Goal: Information Seeking & Learning: Check status

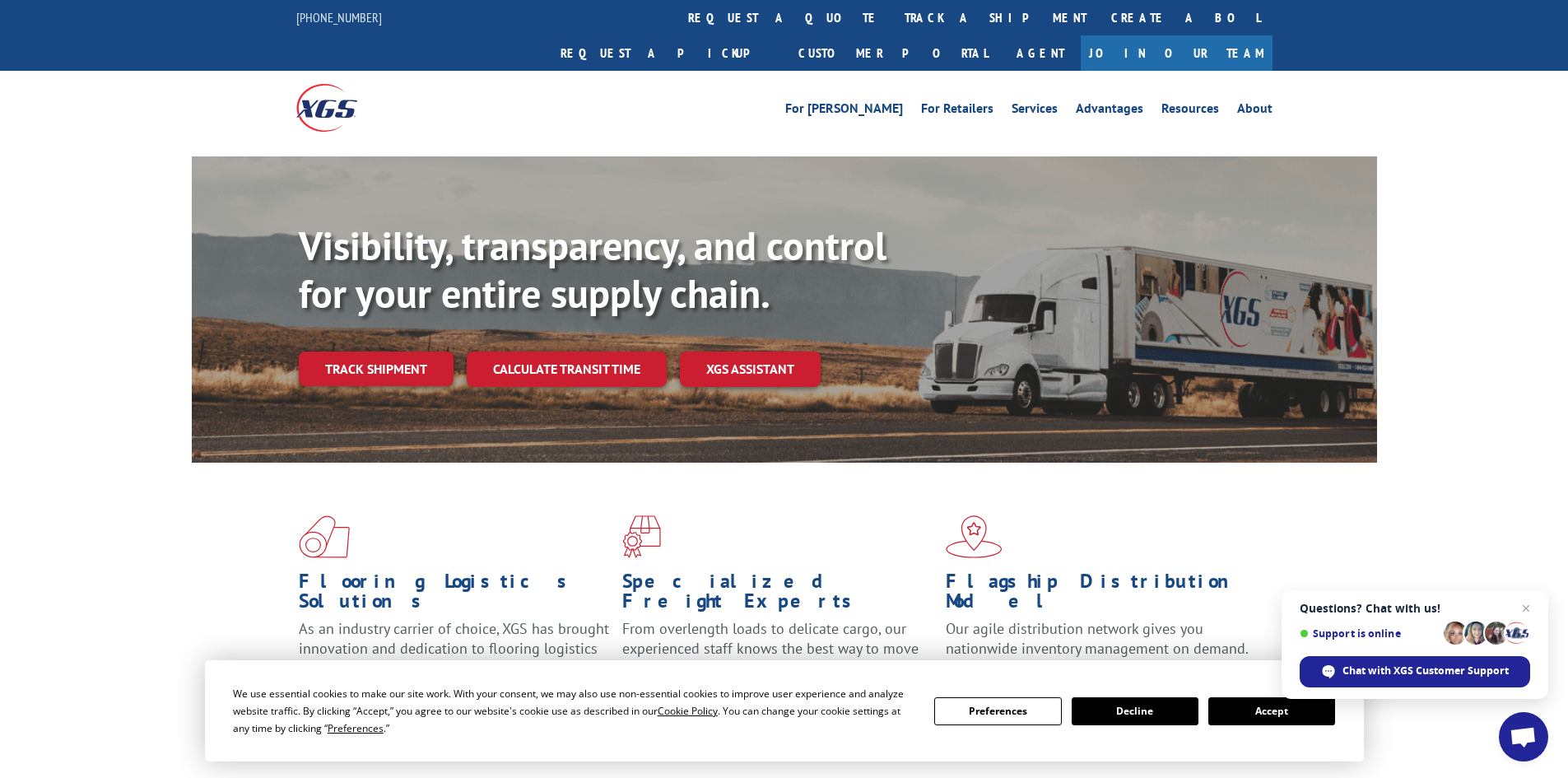
click at [1268, 712] on button "Accept" at bounding box center [1271, 711] width 126 height 28
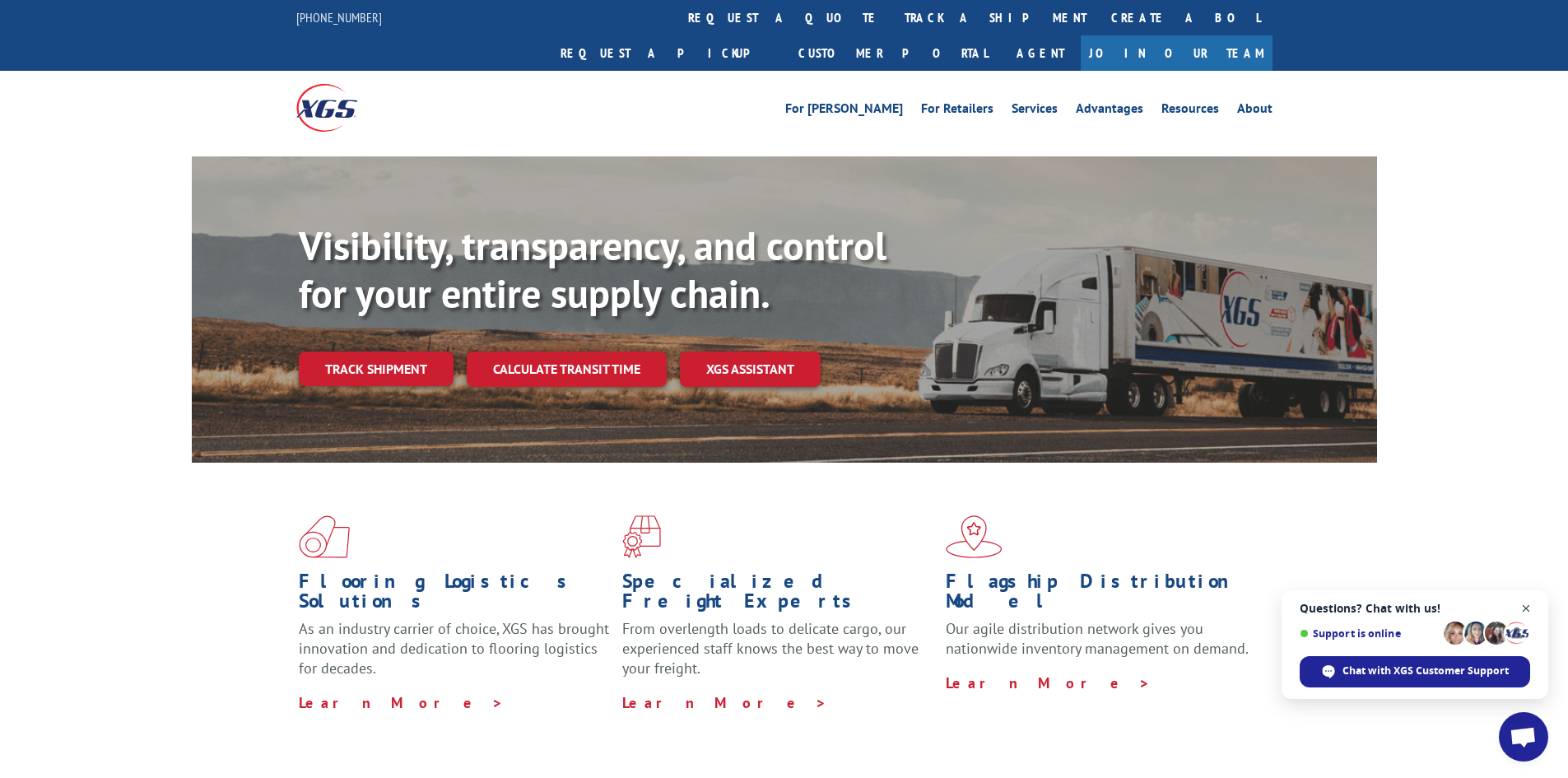
click at [1527, 610] on span "Close chat" at bounding box center [1526, 609] width 21 height 21
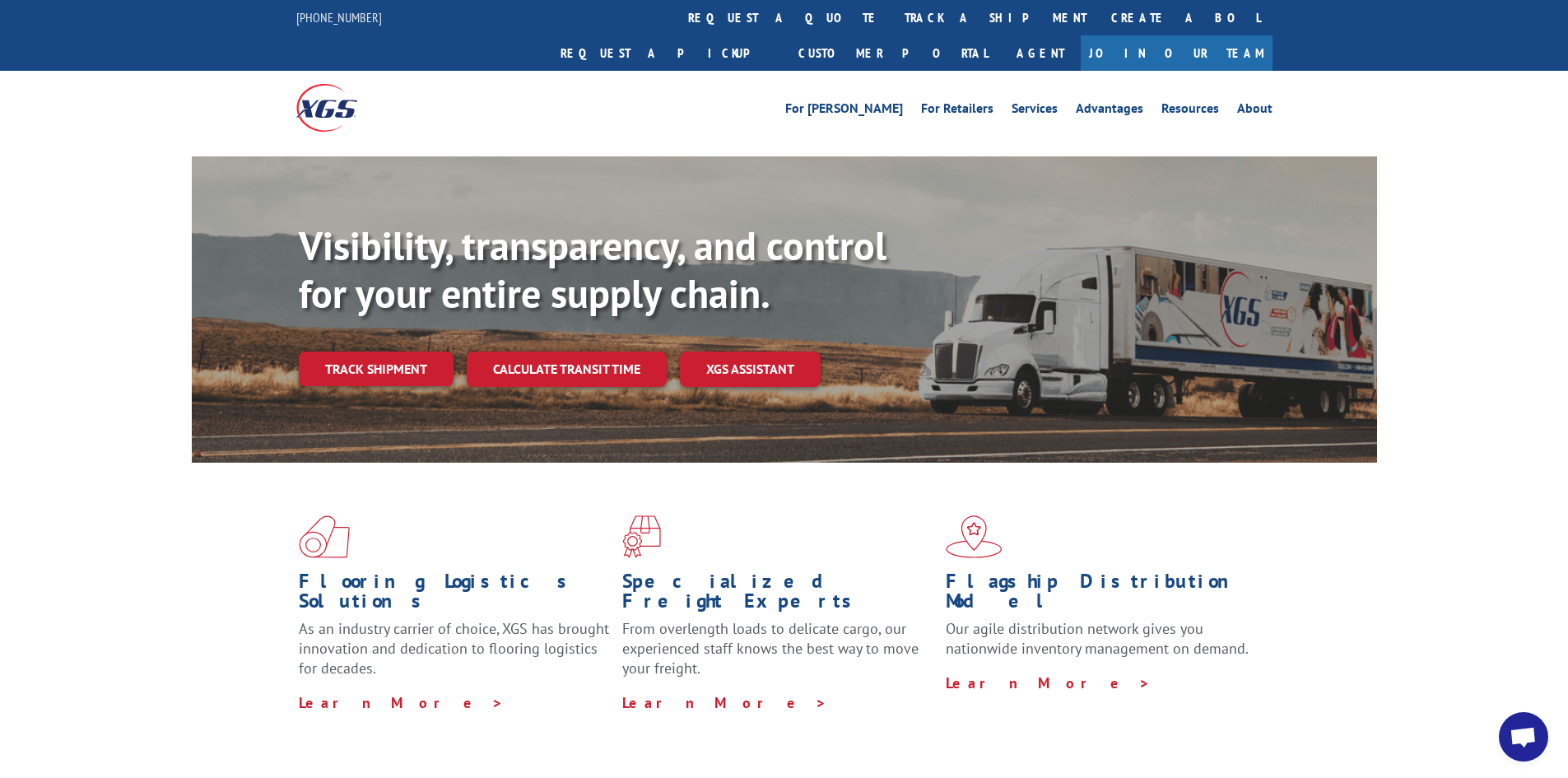
click at [337, 351] on link "Track shipment" at bounding box center [376, 369] width 155 height 34
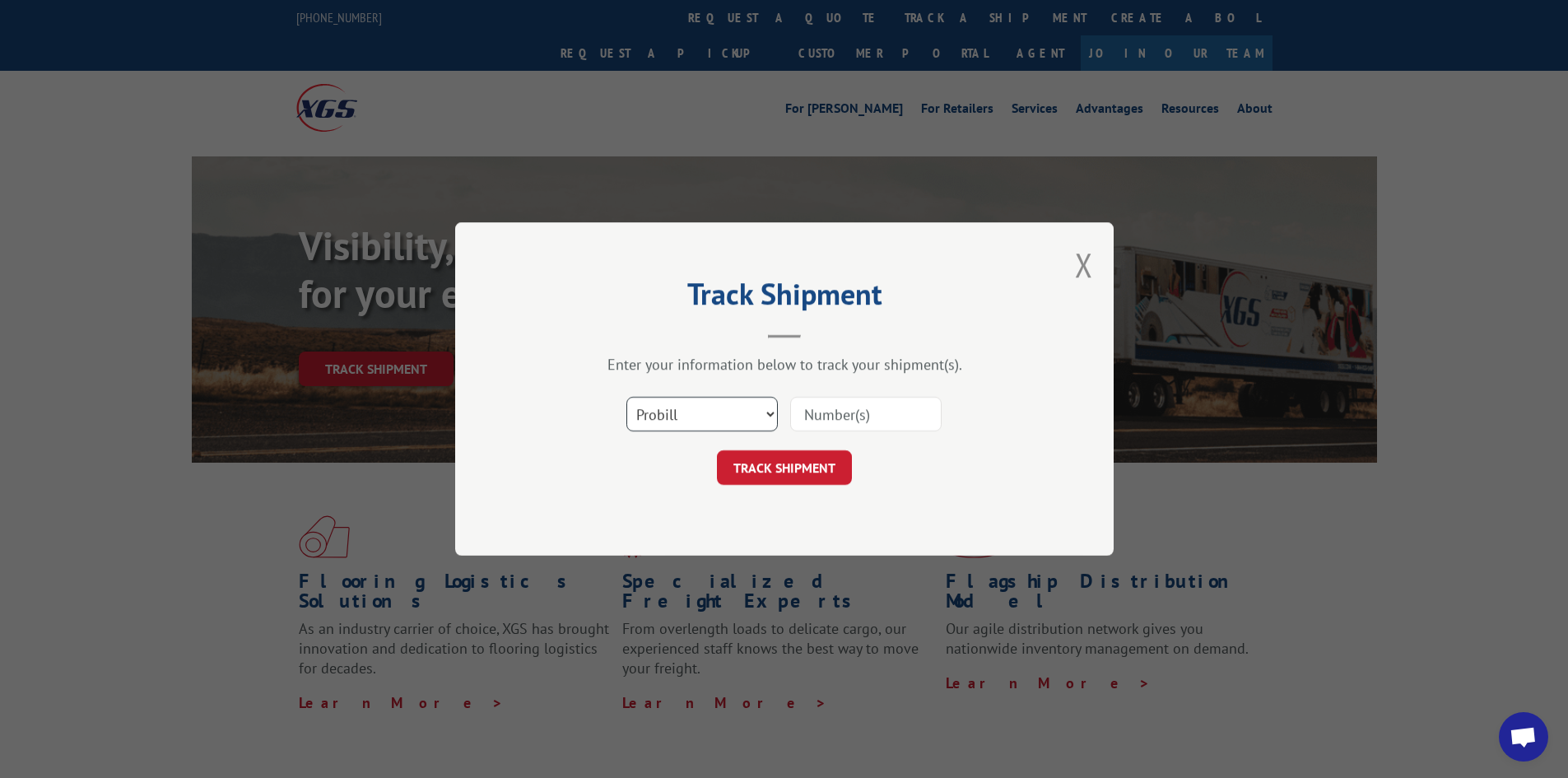
drag, startPoint x: 730, startPoint y: 411, endPoint x: 596, endPoint y: 428, distance: 135.1
click at [729, 411] on select "Select category... Probill BOL PO" at bounding box center [701, 414] width 151 height 34
select select "bol"
click at [626, 397] on select "Select category... Probill BOL PO" at bounding box center [701, 414] width 151 height 34
paste input "85475"
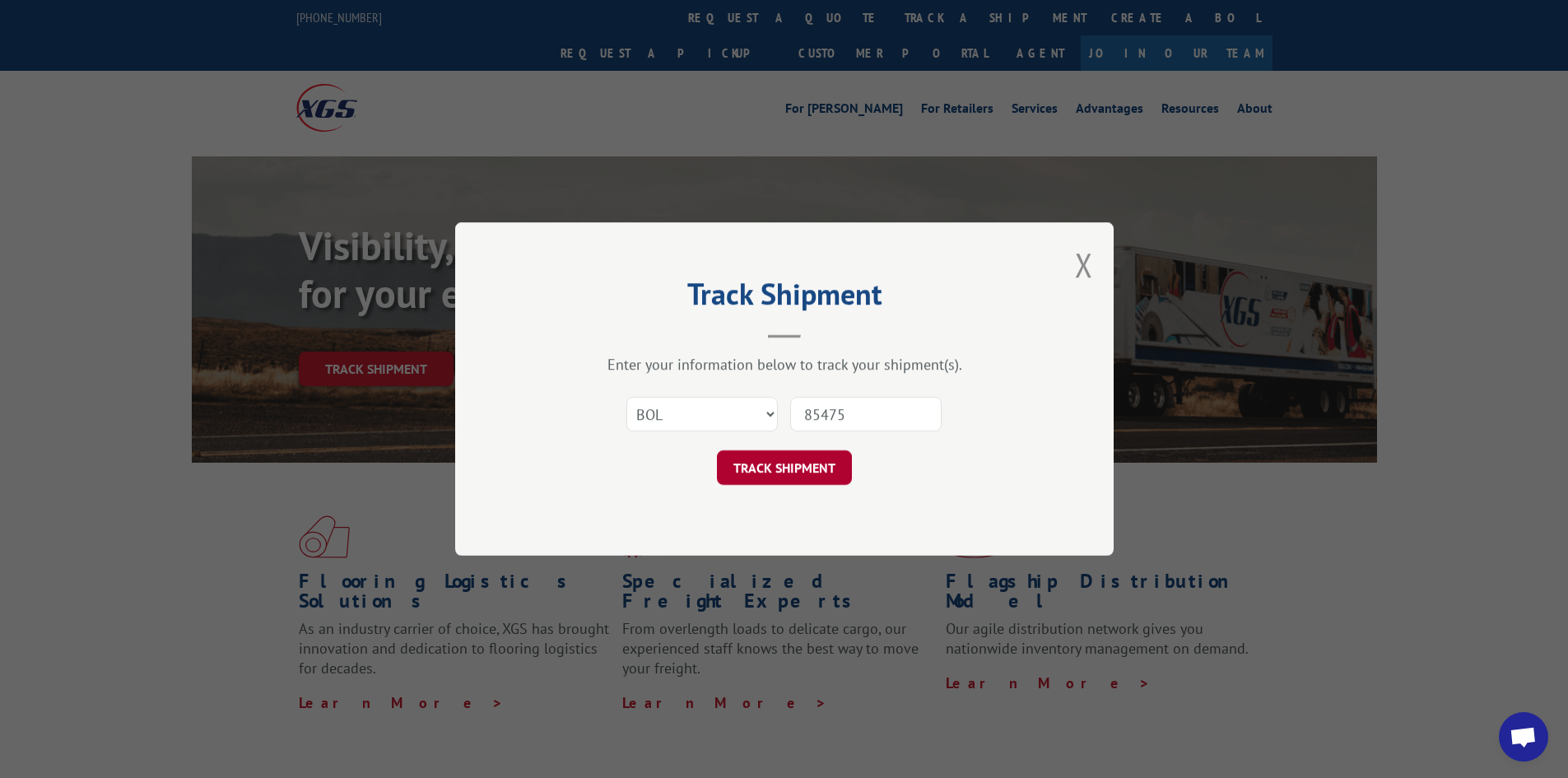
type input "85475"
click at [817, 466] on button "TRACK SHIPMENT" at bounding box center [784, 467] width 135 height 34
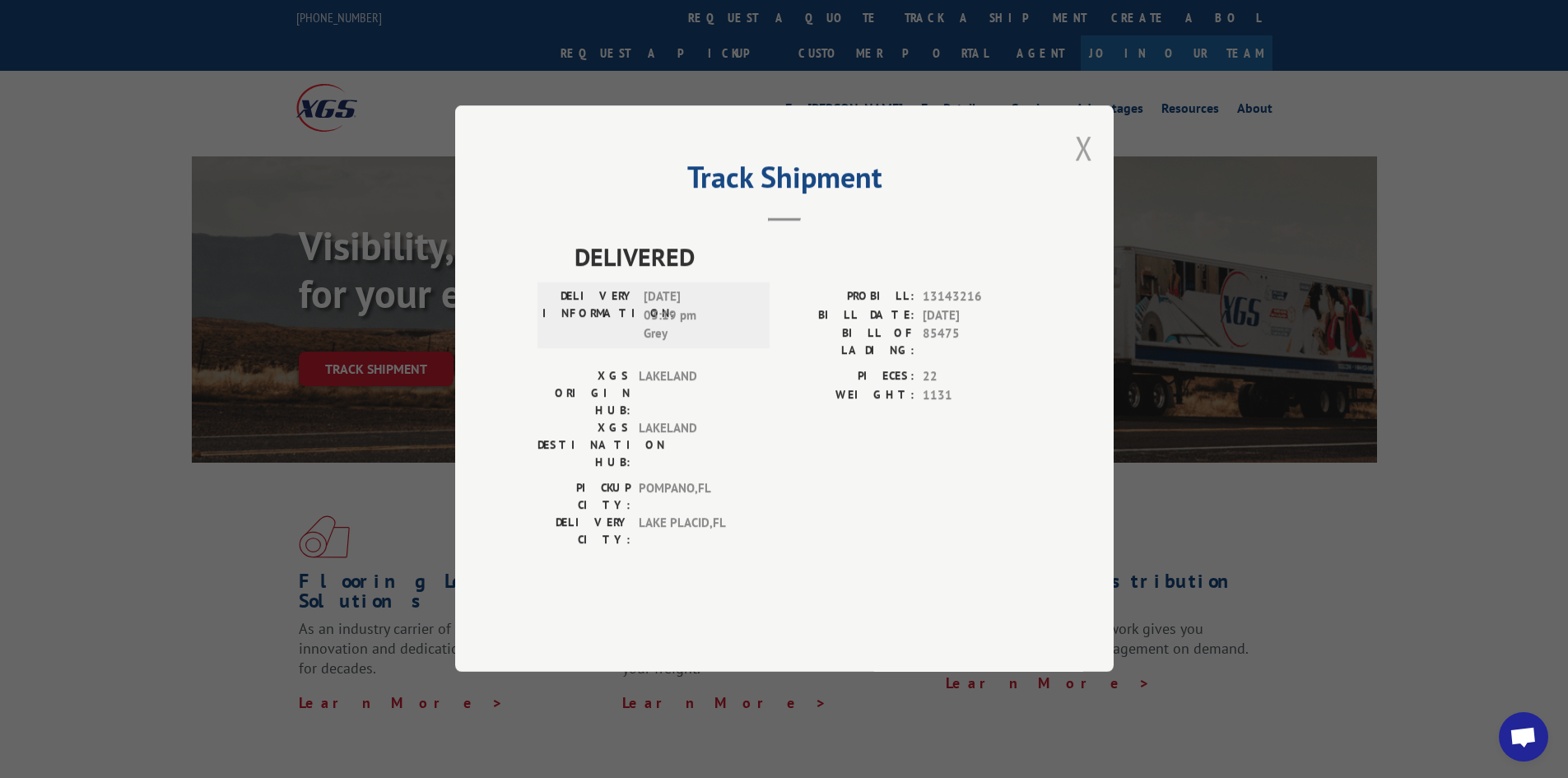
click at [1088, 170] on button "Close modal" at bounding box center [1084, 148] width 18 height 44
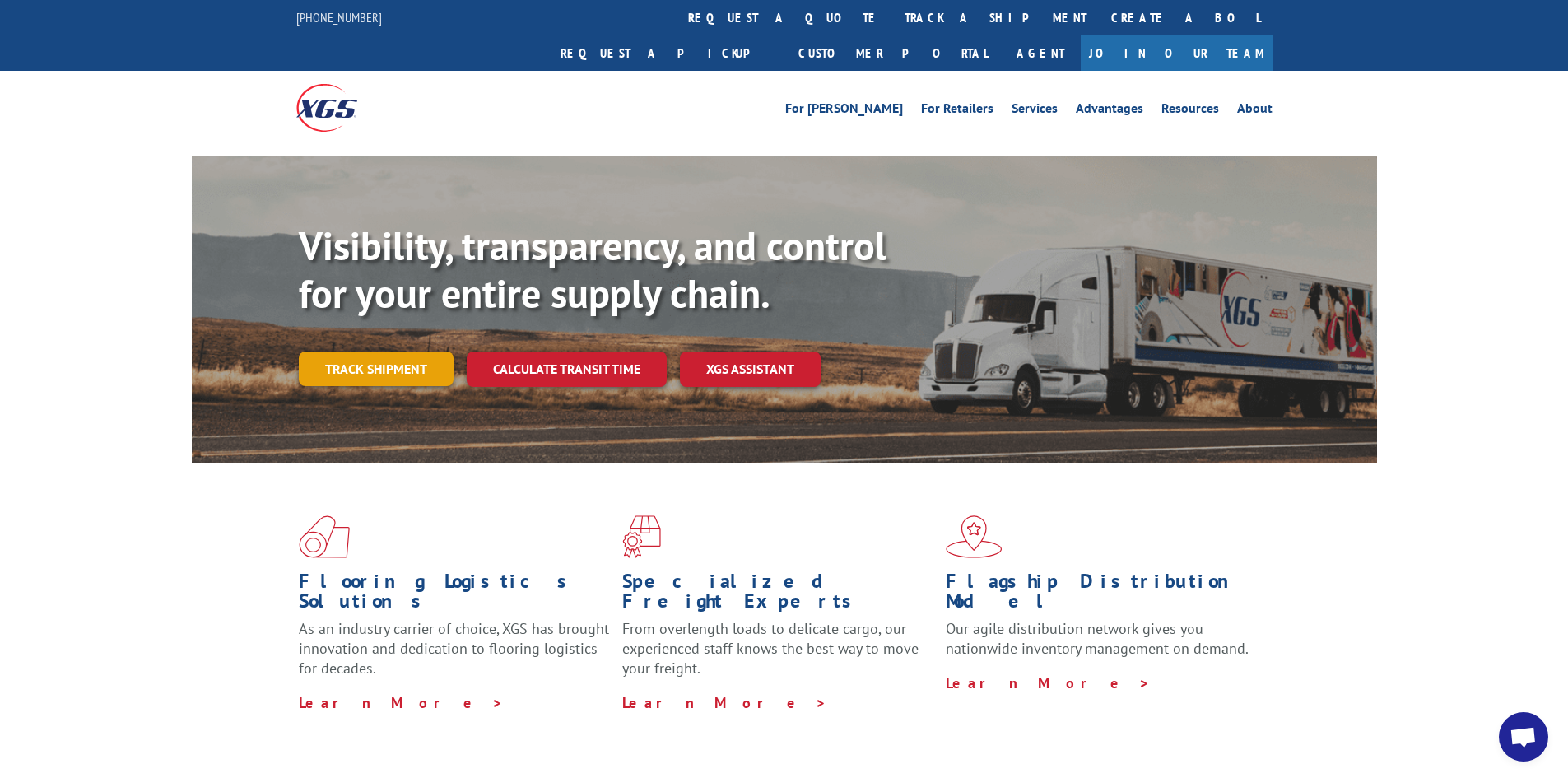
click at [375, 351] on link "Track shipment" at bounding box center [376, 369] width 155 height 34
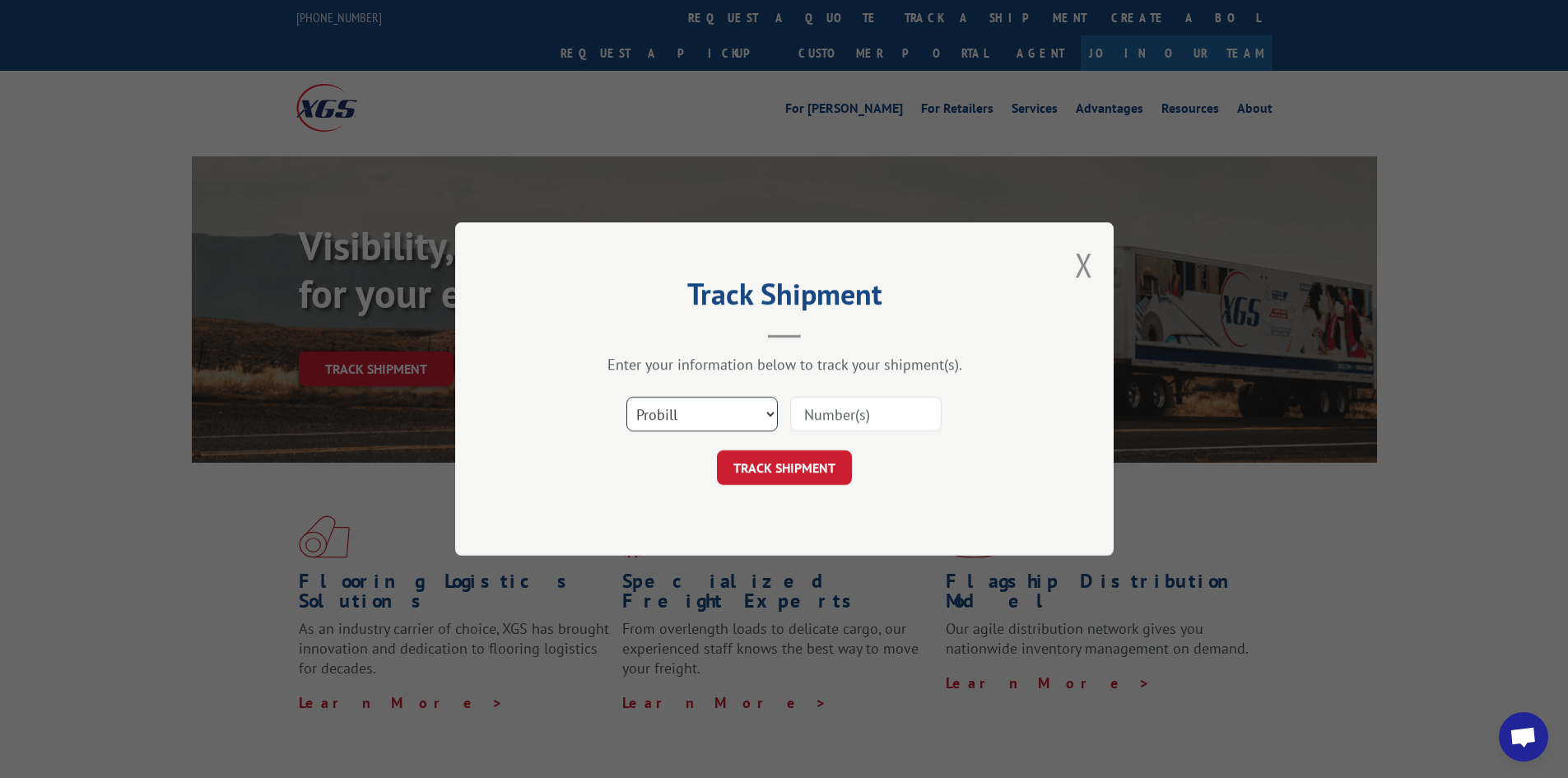
click at [727, 408] on select "Select category... Probill BOL PO" at bounding box center [701, 414] width 151 height 34
select select "bol"
click at [626, 397] on select "Select category... Probill BOL PO" at bounding box center [701, 414] width 151 height 34
paste input "5549093"
type input "5549093"
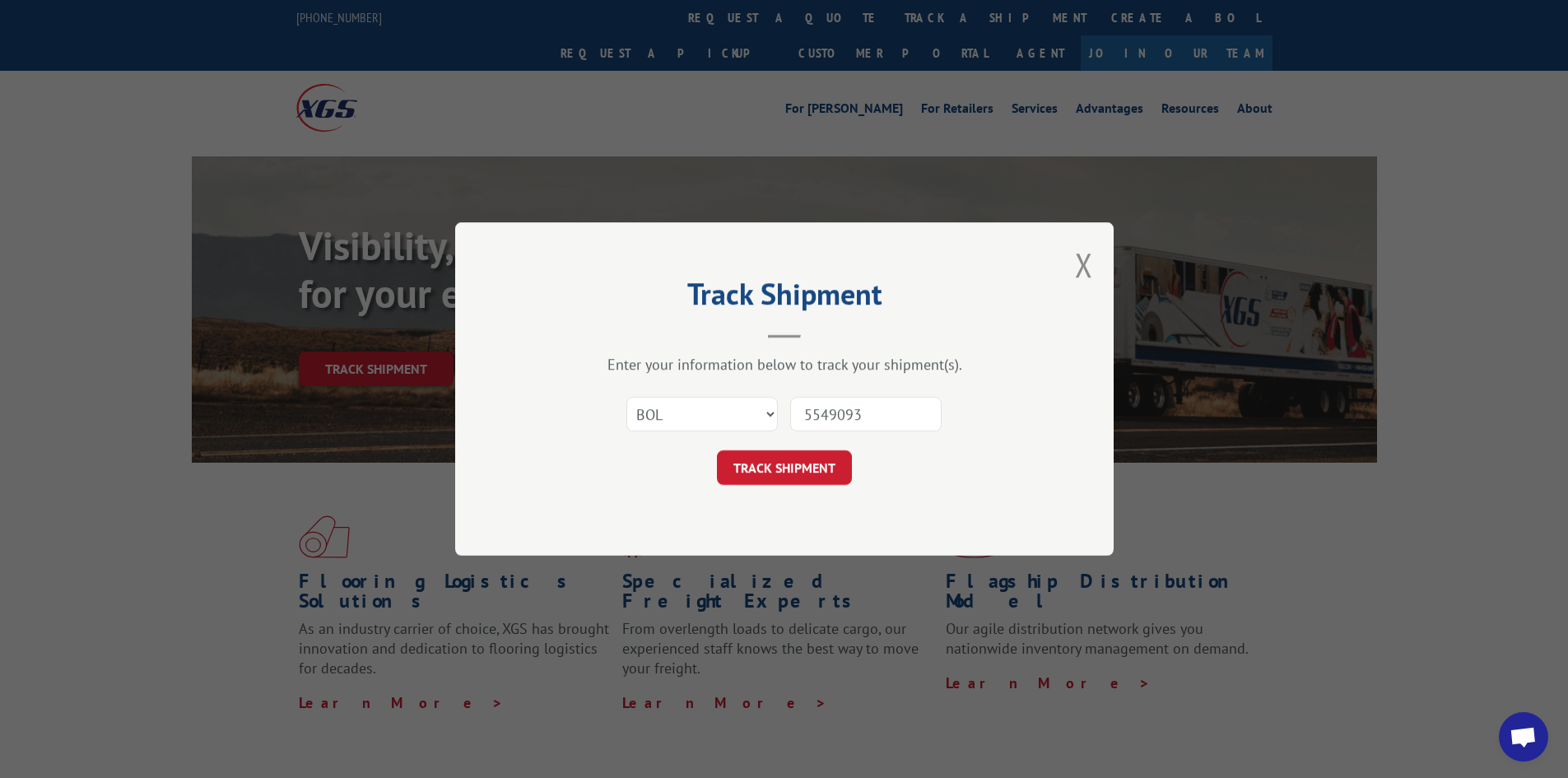
click at [802, 475] on button "TRACK SHIPMENT" at bounding box center [784, 467] width 135 height 34
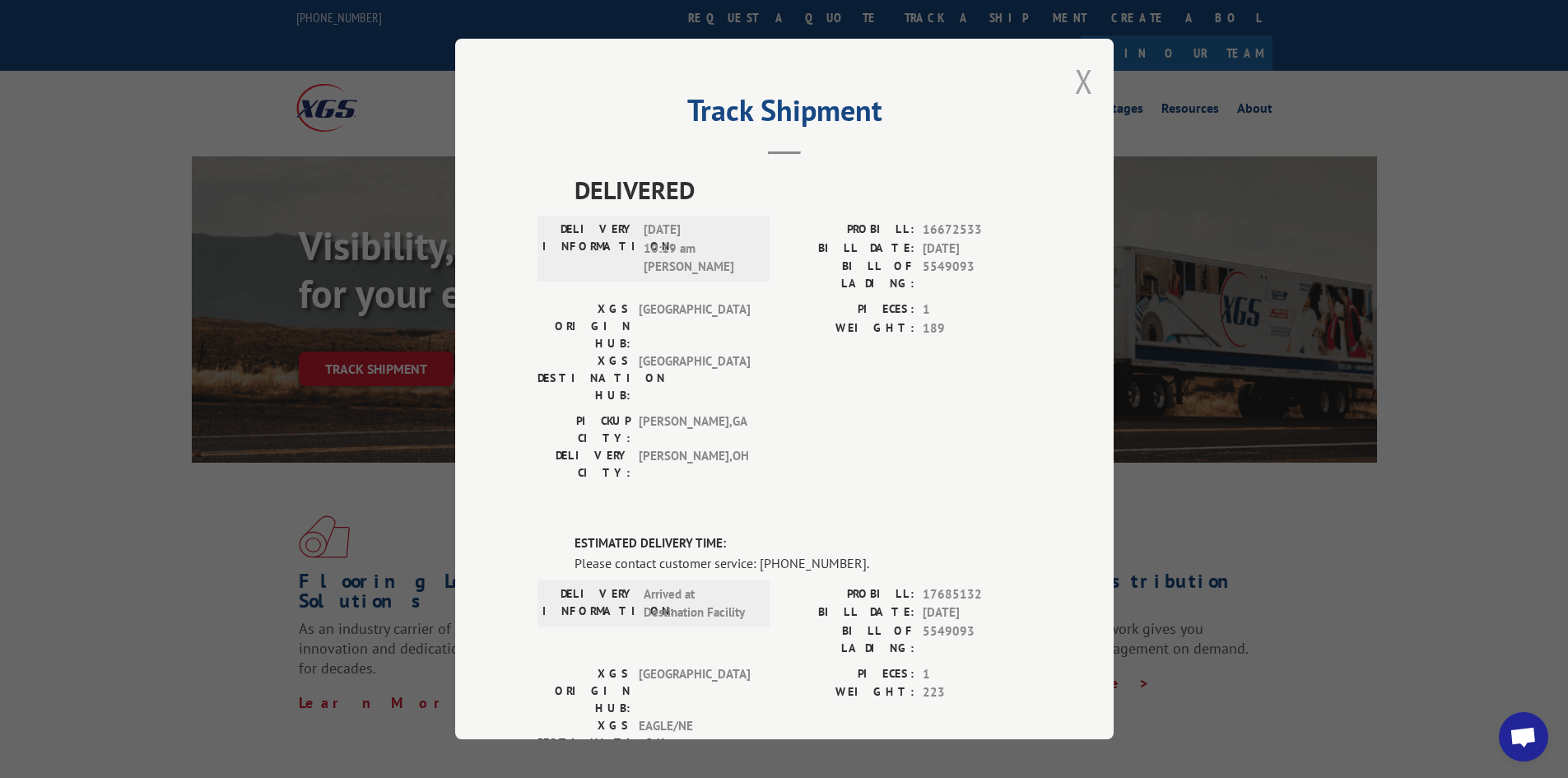
click at [1075, 91] on button "Close modal" at bounding box center [1084, 81] width 18 height 44
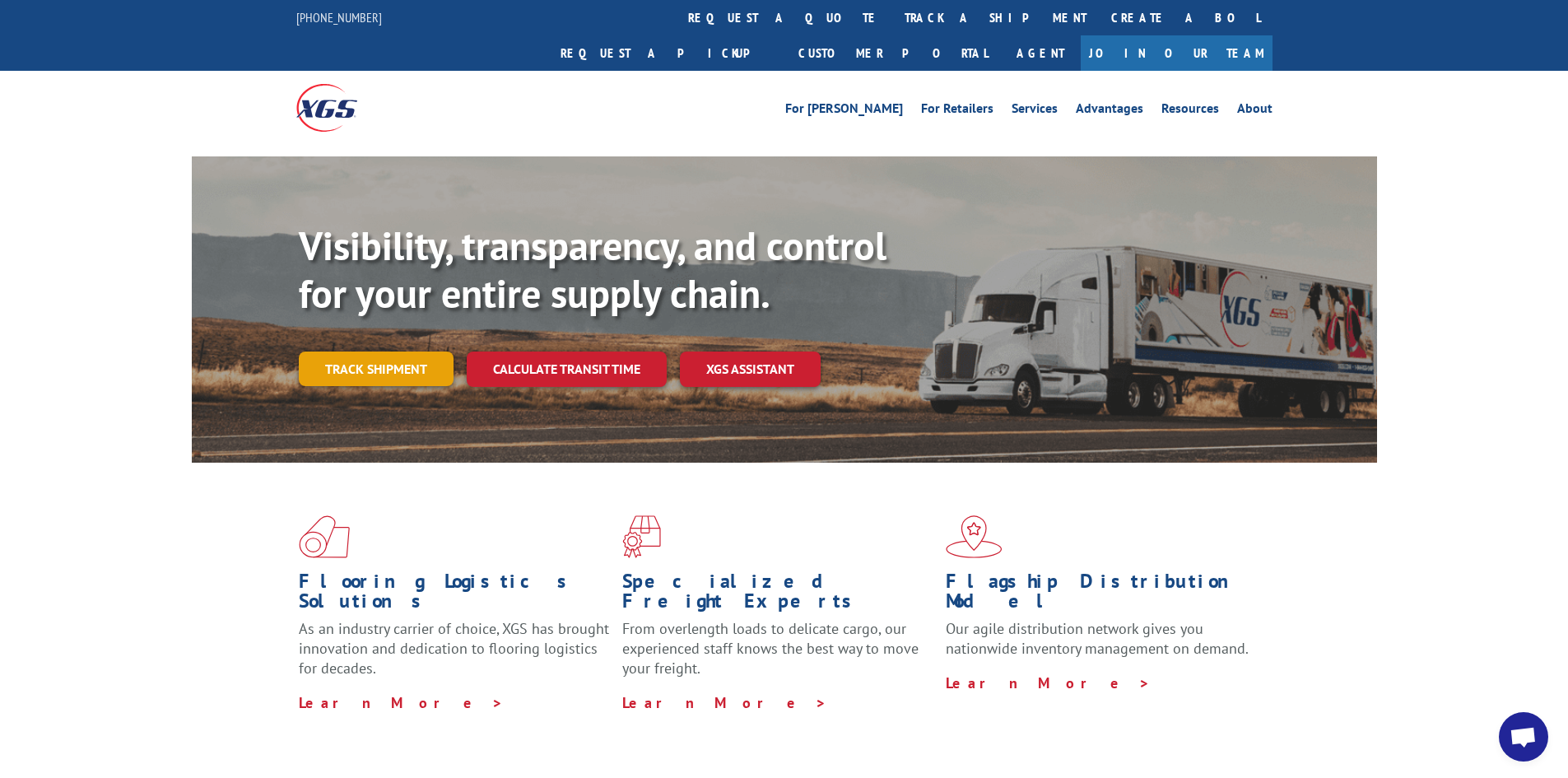
click at [379, 351] on link "Track shipment" at bounding box center [376, 369] width 155 height 34
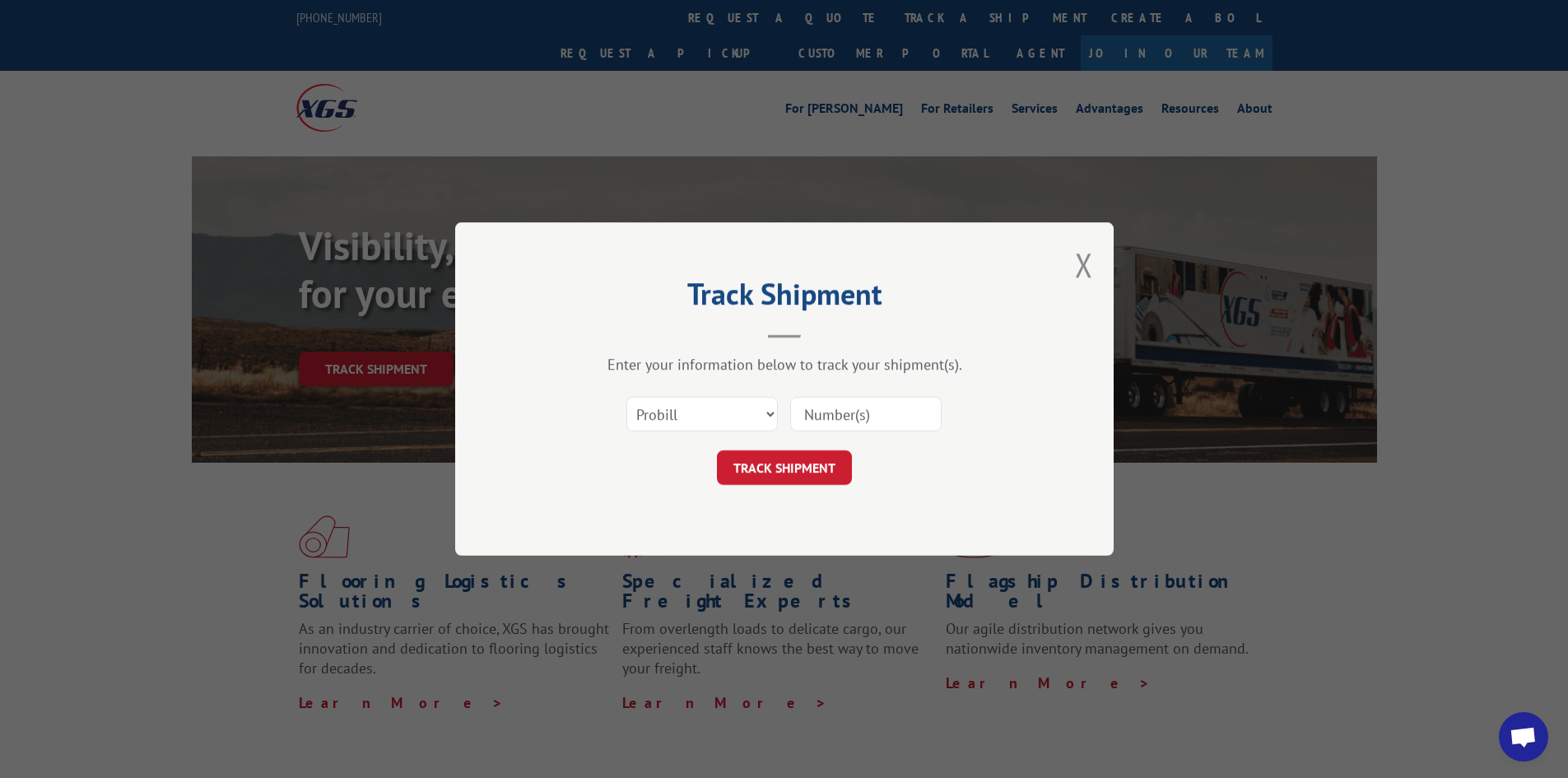
paste input "17639464"
type input "17639464"
click at [784, 465] on button "TRACK SHIPMENT" at bounding box center [784, 467] width 135 height 34
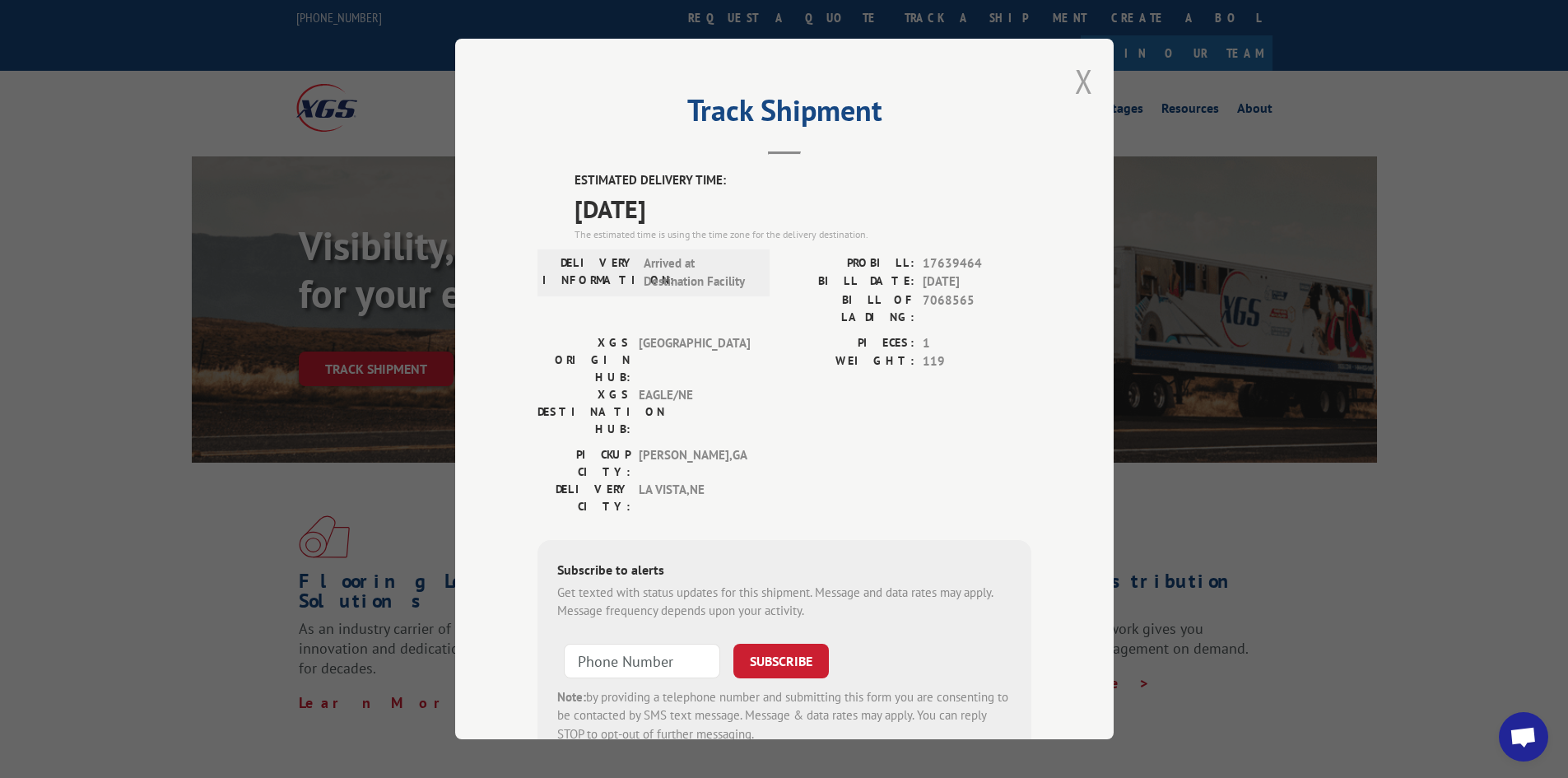
click at [1082, 78] on button "Close modal" at bounding box center [1084, 81] width 18 height 44
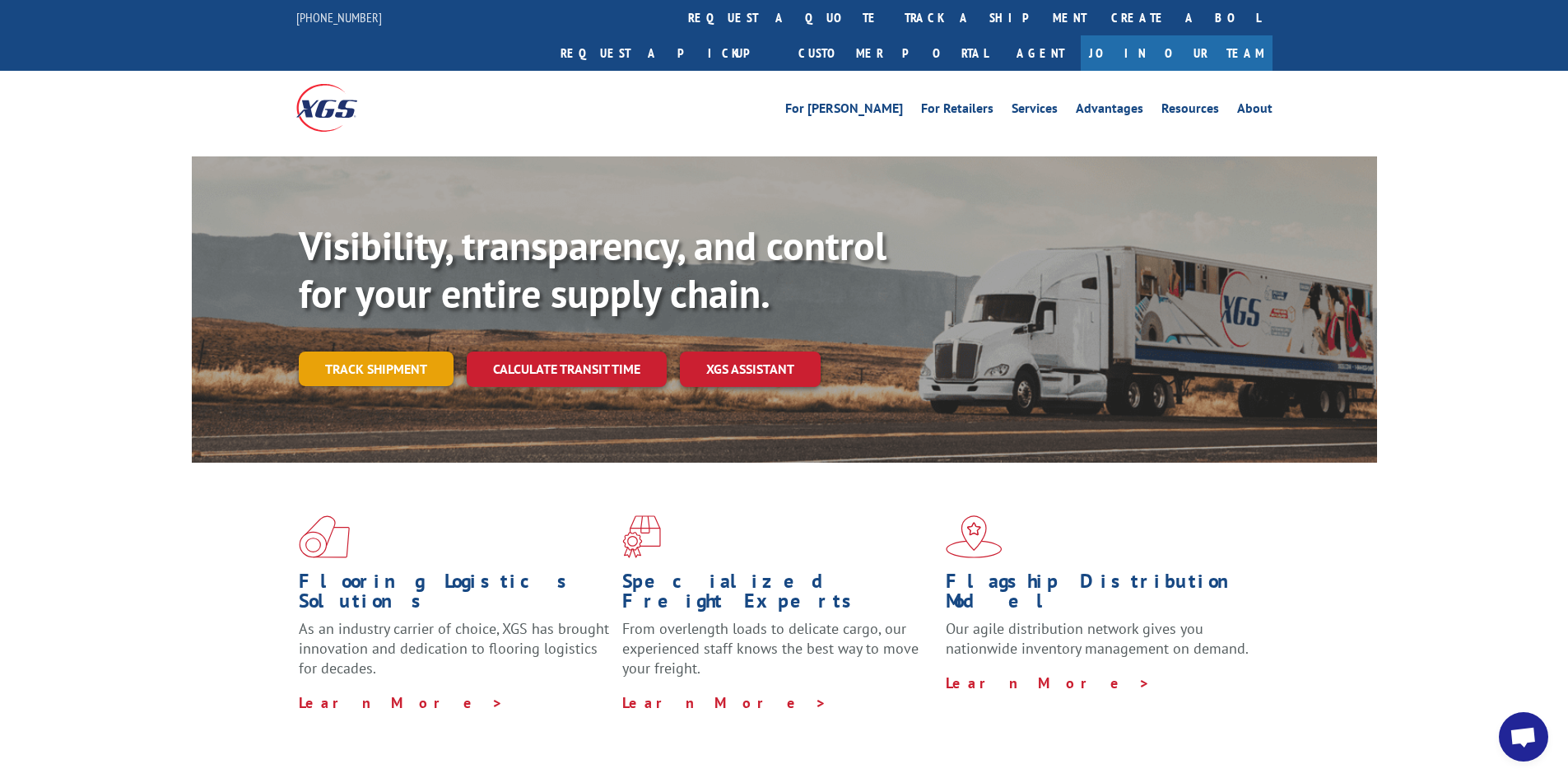
click at [348, 351] on link "Track shipment" at bounding box center [376, 369] width 155 height 34
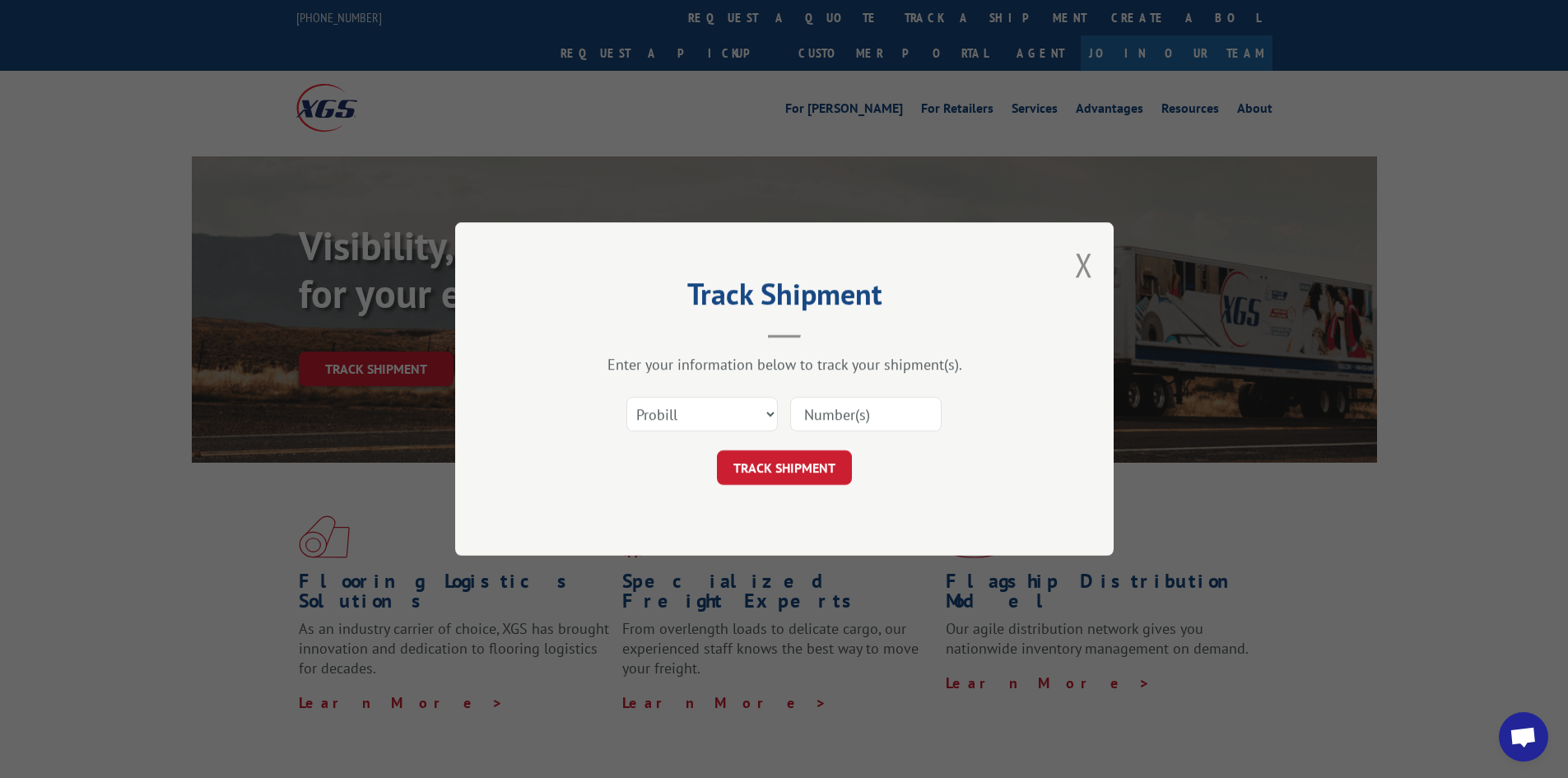
paste input "17479783"
type input "17479783"
click at [785, 465] on button "TRACK SHIPMENT" at bounding box center [784, 467] width 135 height 34
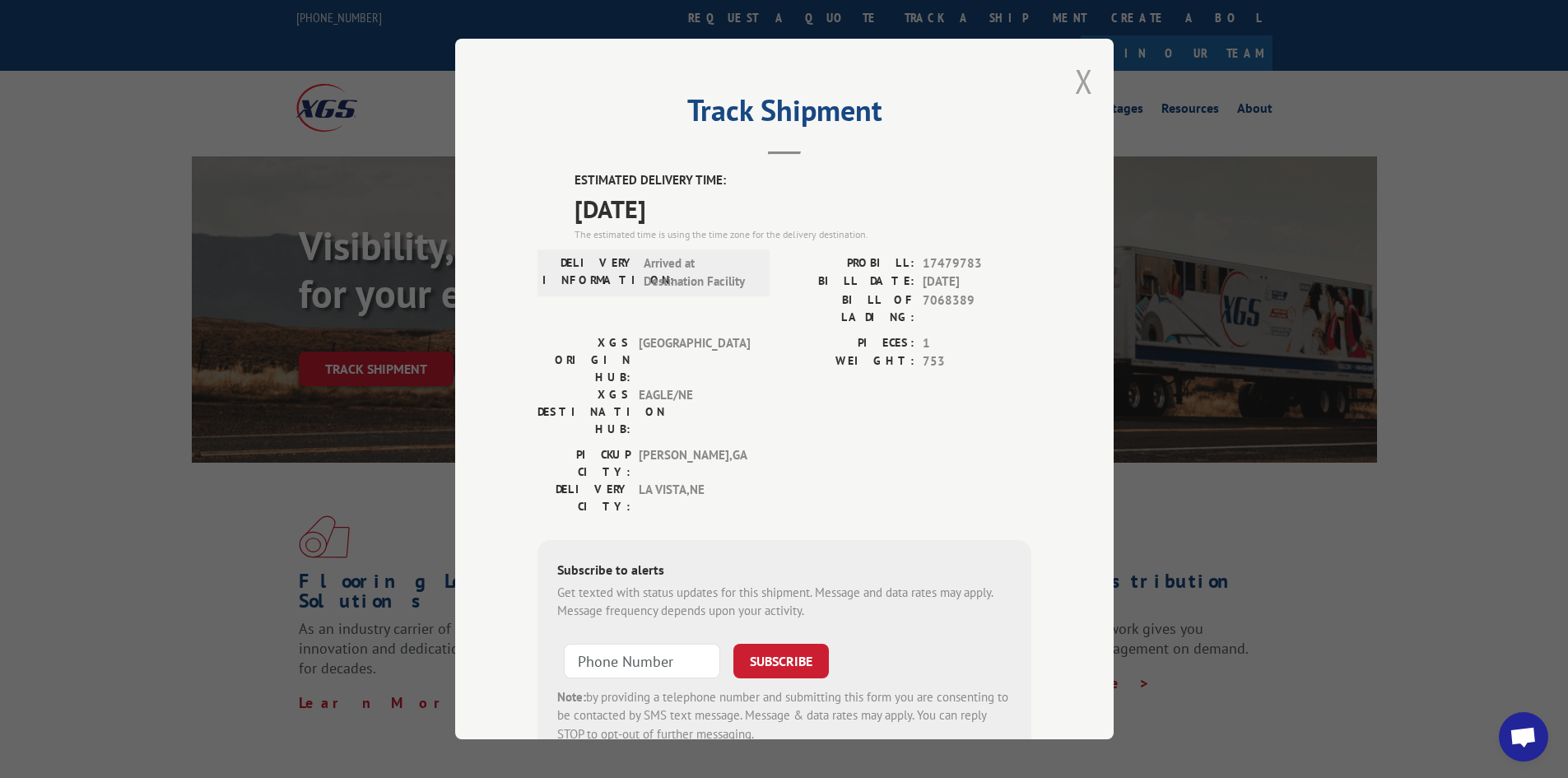
click at [1075, 81] on button "Close modal" at bounding box center [1084, 81] width 18 height 44
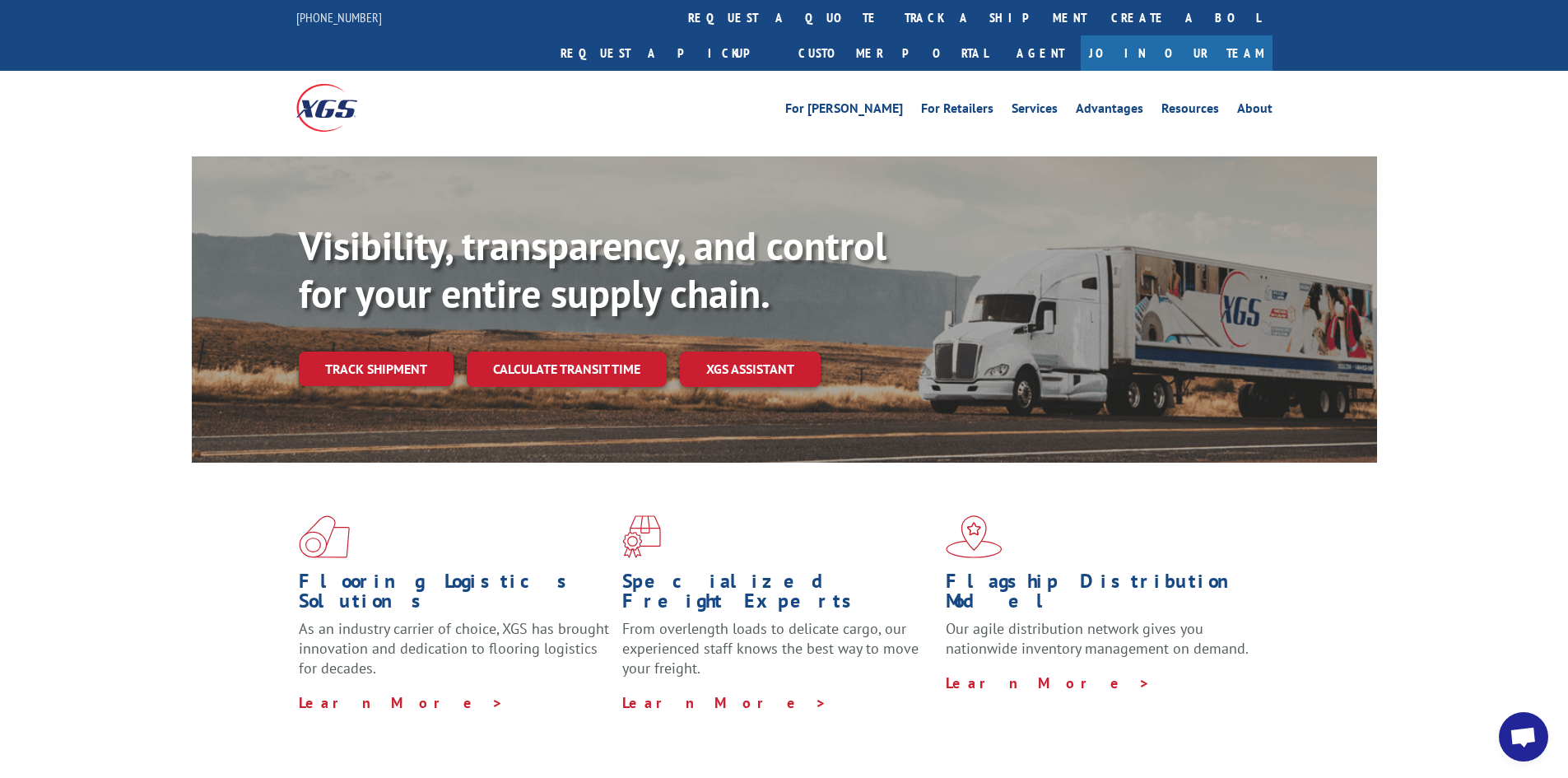
click at [364, 351] on link "Track shipment" at bounding box center [376, 369] width 155 height 34
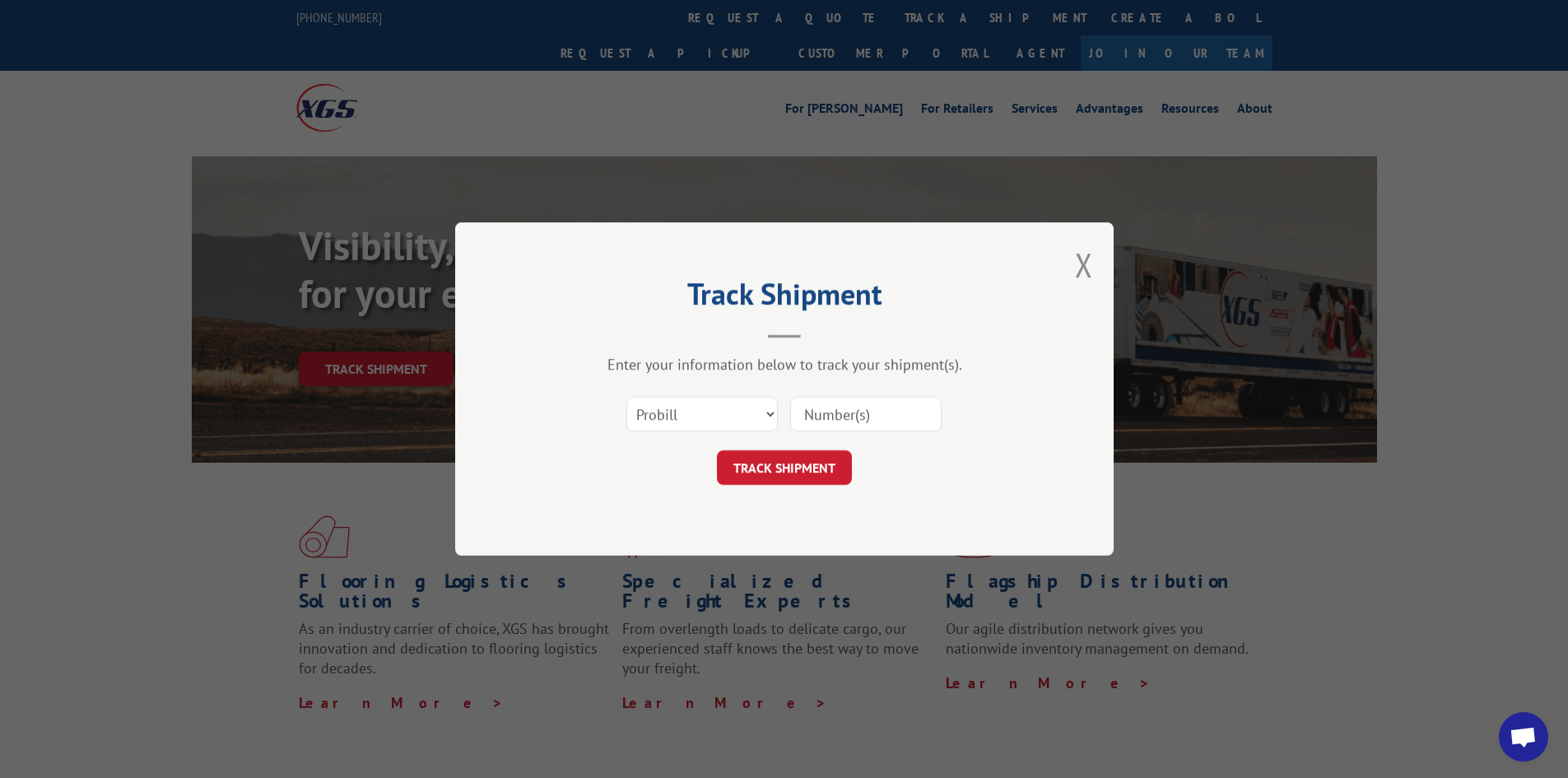
paste input "16398342"
type input "16398342"
click at [788, 478] on button "TRACK SHIPMENT" at bounding box center [784, 467] width 135 height 34
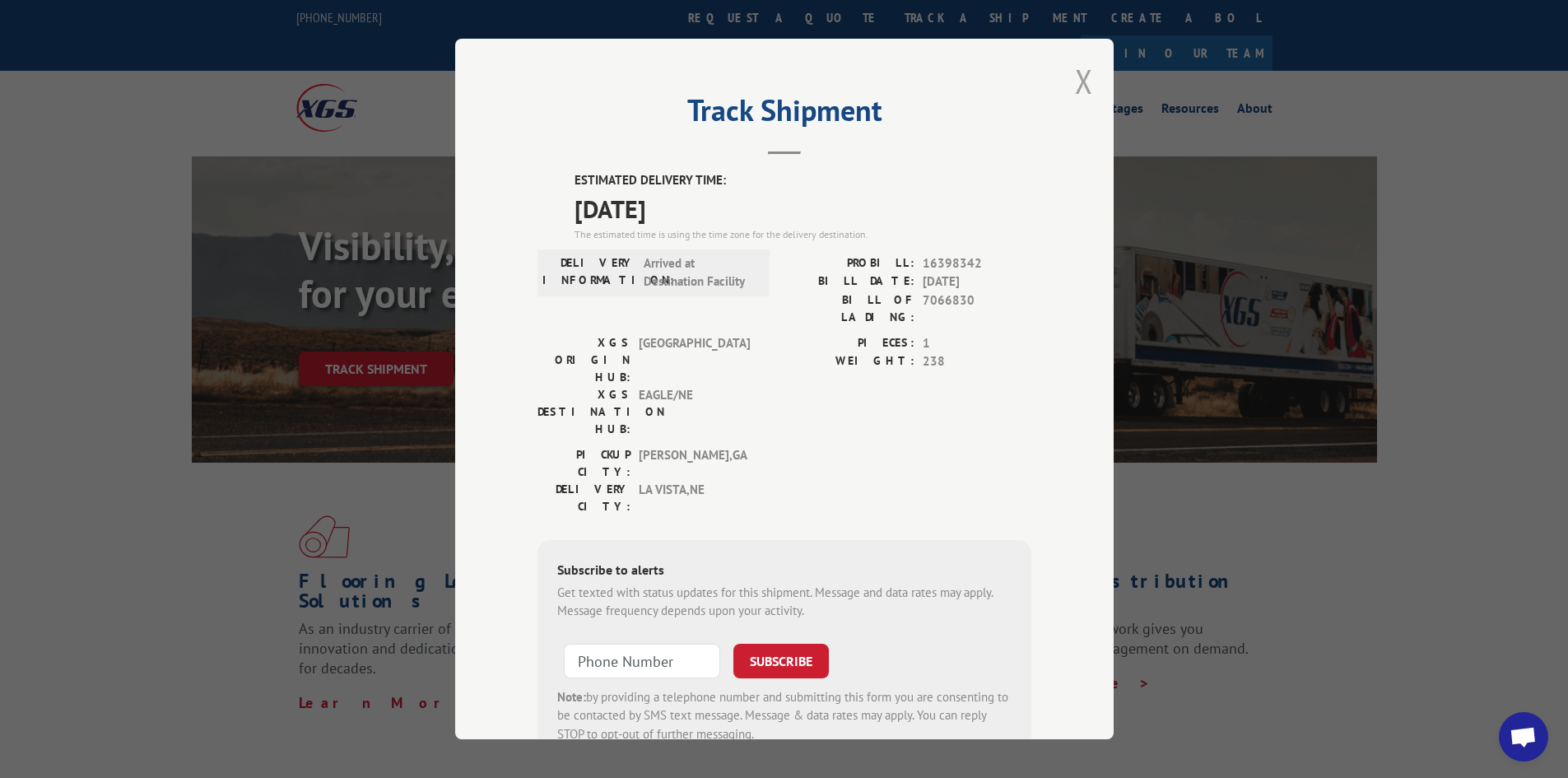
click at [1077, 85] on button "Close modal" at bounding box center [1084, 81] width 18 height 44
